Goal: Navigation & Orientation: Find specific page/section

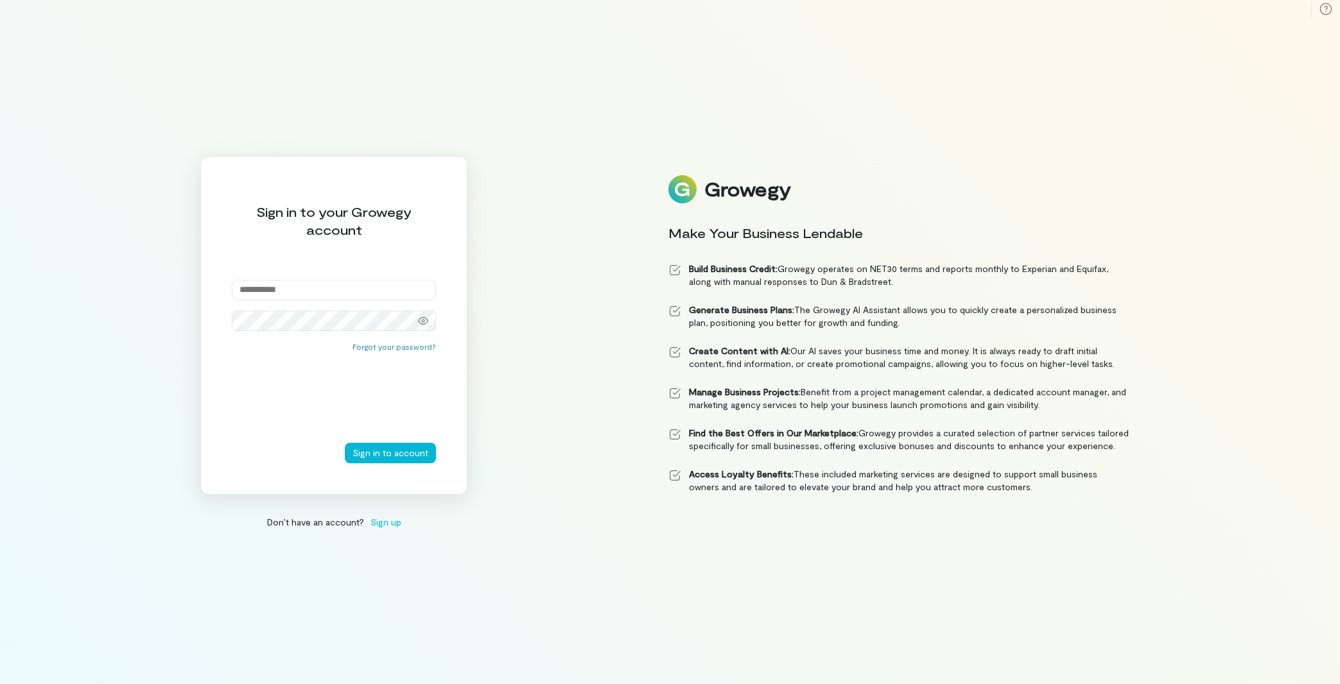
drag, startPoint x: 0, startPoint y: 0, endPoint x: 299, endPoint y: 290, distance: 415.9
click at [299, 290] on input "email" at bounding box center [334, 290] width 204 height 21
type input "**********"
click at [381, 449] on button "Sign in to account" at bounding box center [390, 453] width 91 height 21
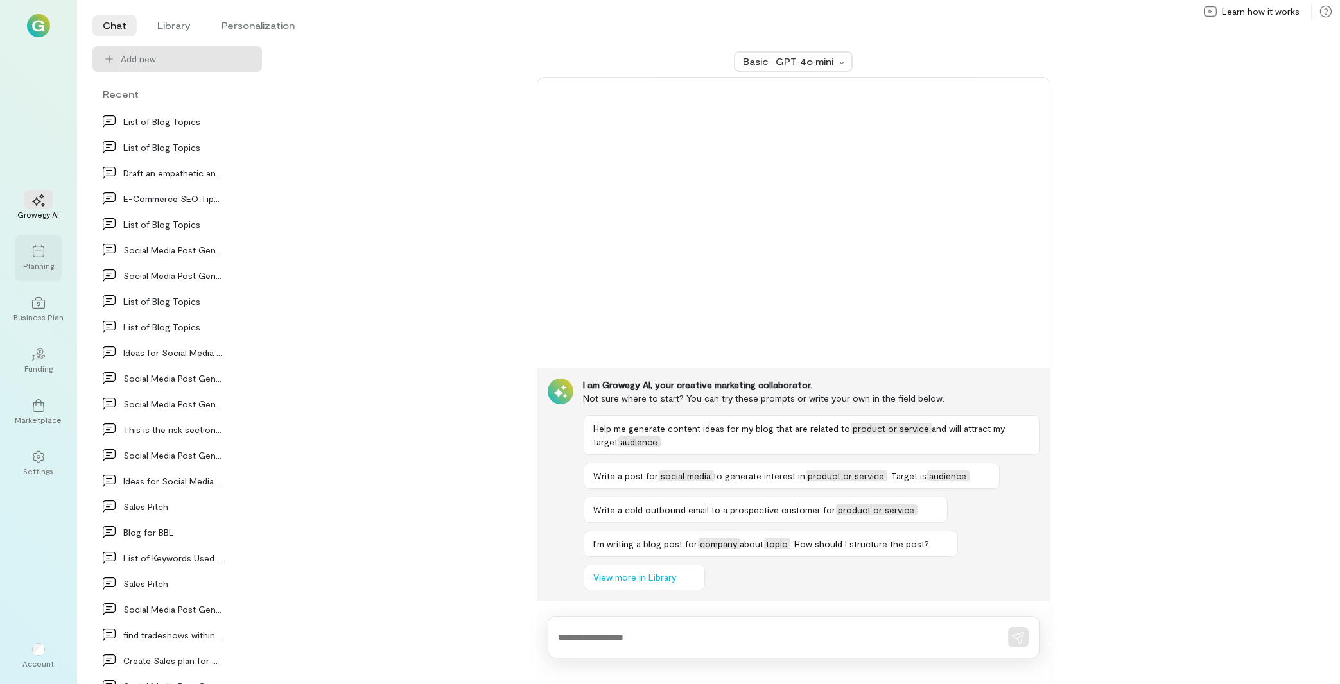
click at [57, 263] on div "Planning" at bounding box center [38, 258] width 46 height 46
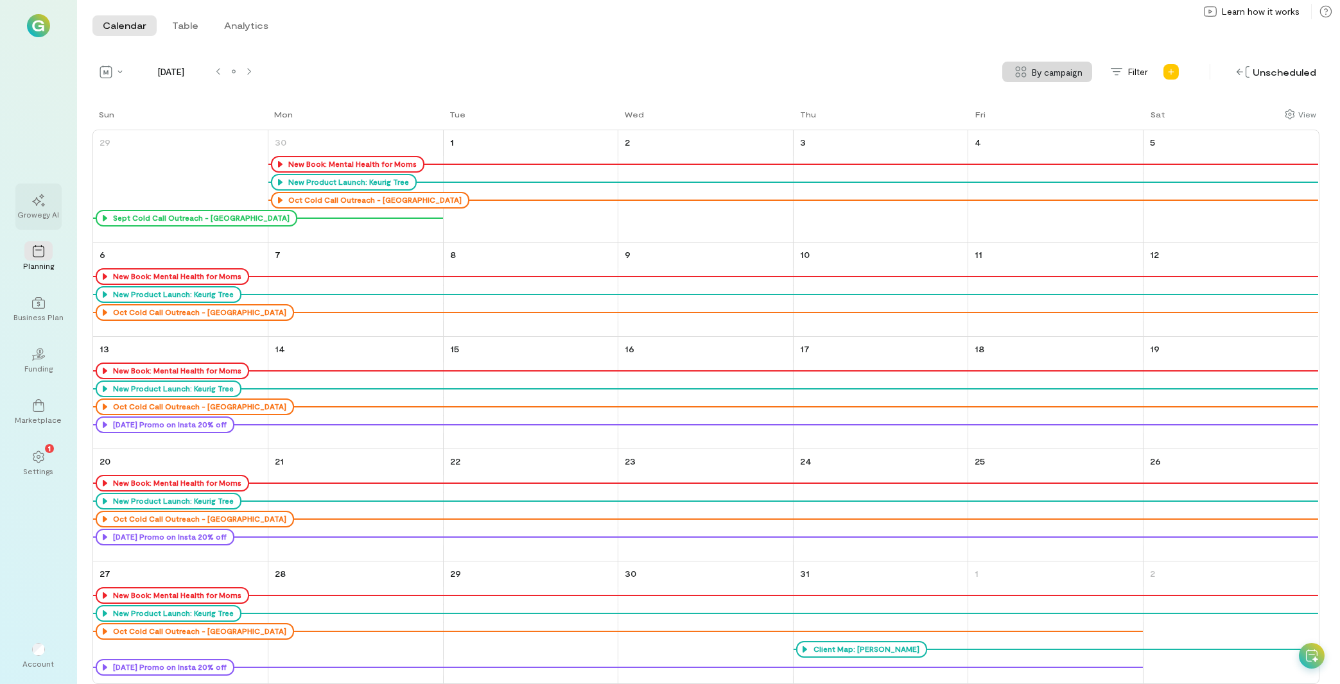
click at [48, 205] on div at bounding box center [38, 199] width 28 height 19
